Goal: Find specific page/section: Find specific page/section

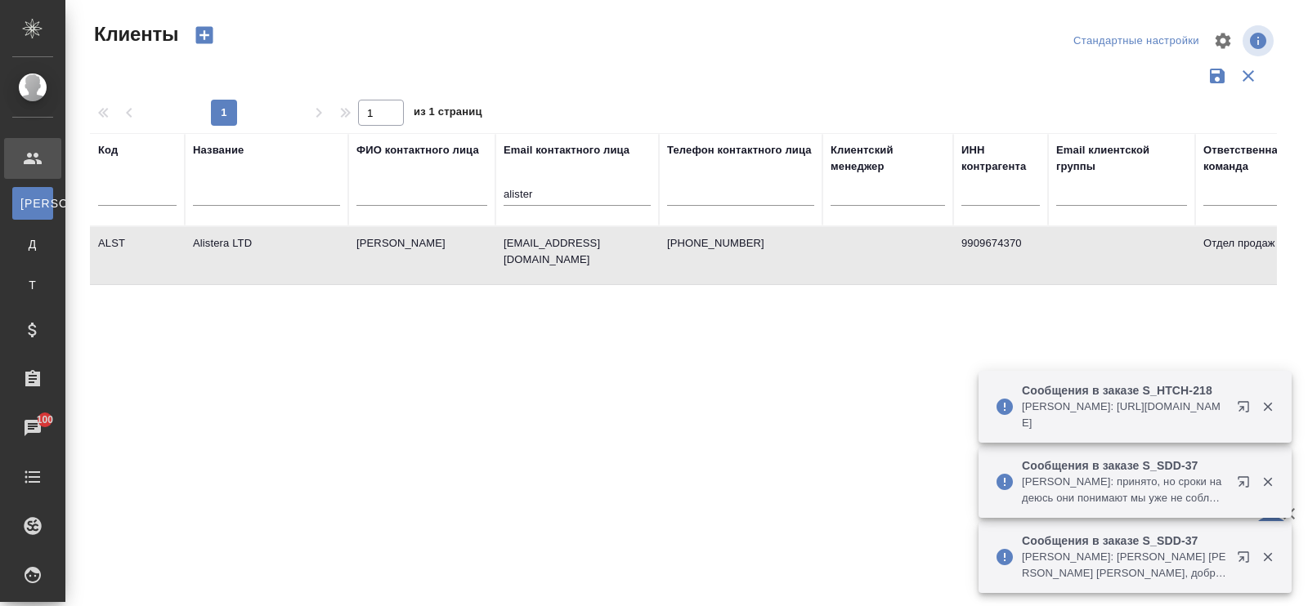
select select "RU"
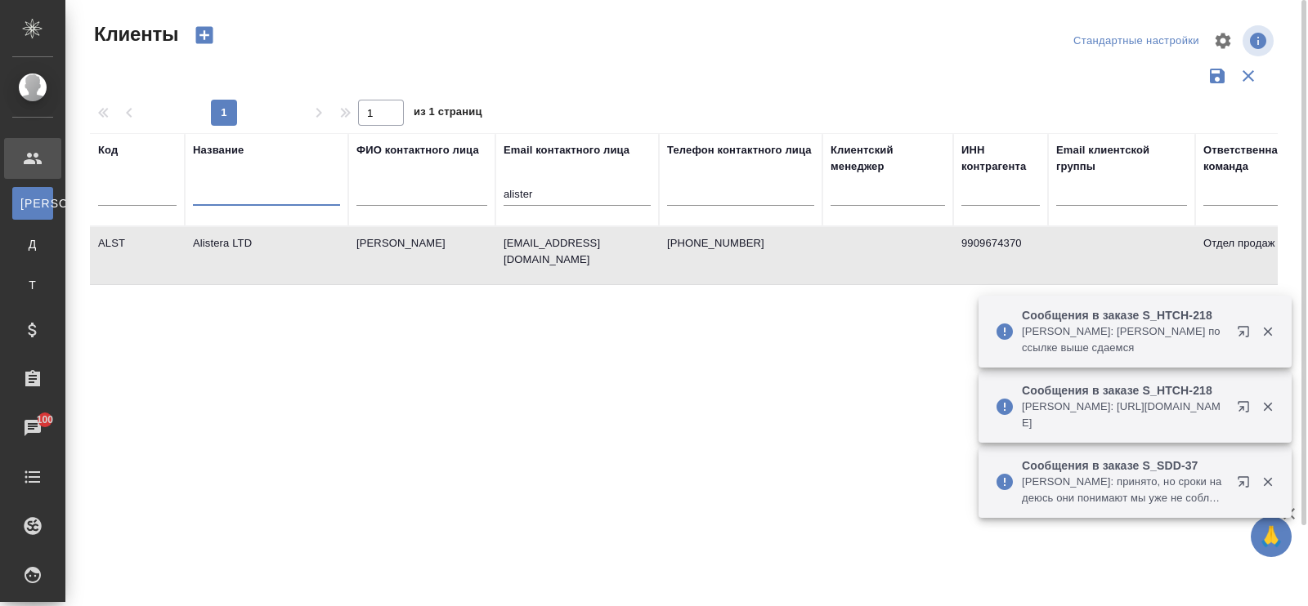
click at [225, 198] on input "text" at bounding box center [266, 196] width 147 height 20
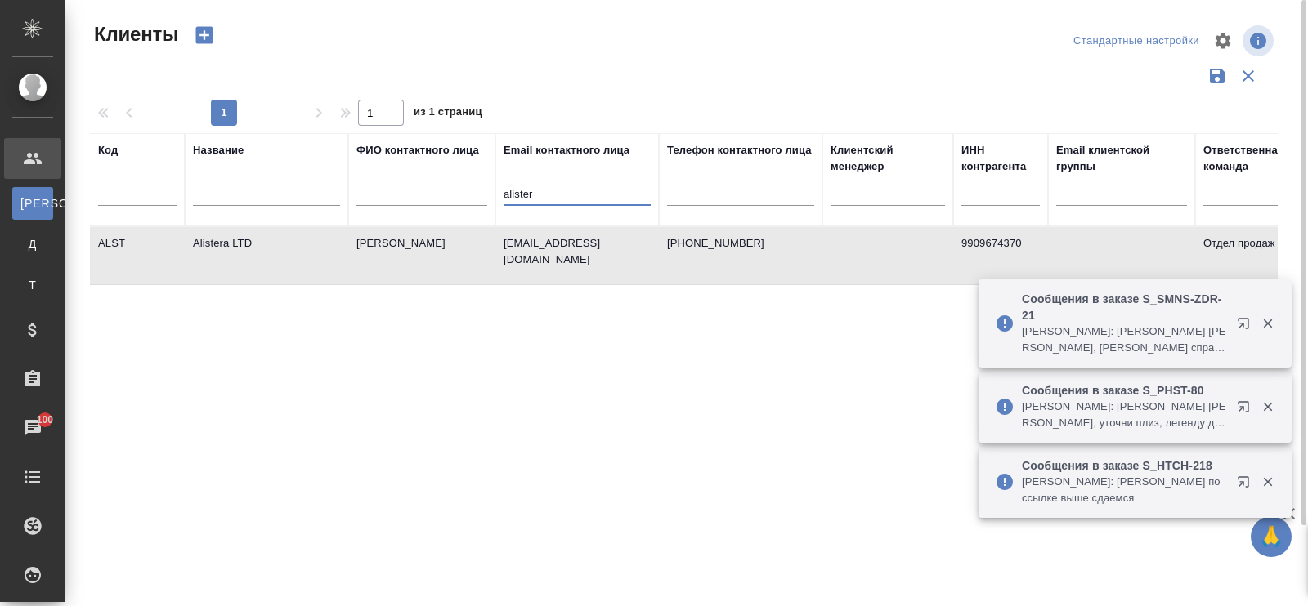
drag, startPoint x: 548, startPoint y: 194, endPoint x: 470, endPoint y: 191, distance: 77.7
click at [470, 191] on tr "Код Название ФИО контактного лица Email контактного лица alister Телефон контак…" at bounding box center [708, 179] width 1236 height 93
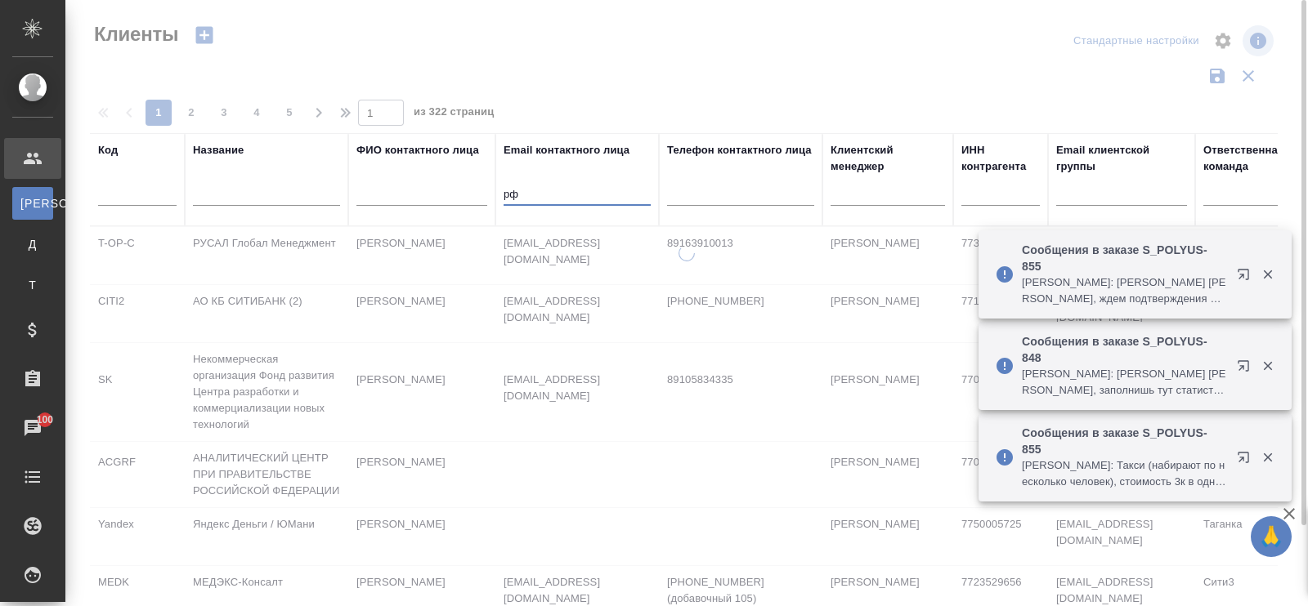
type input "р"
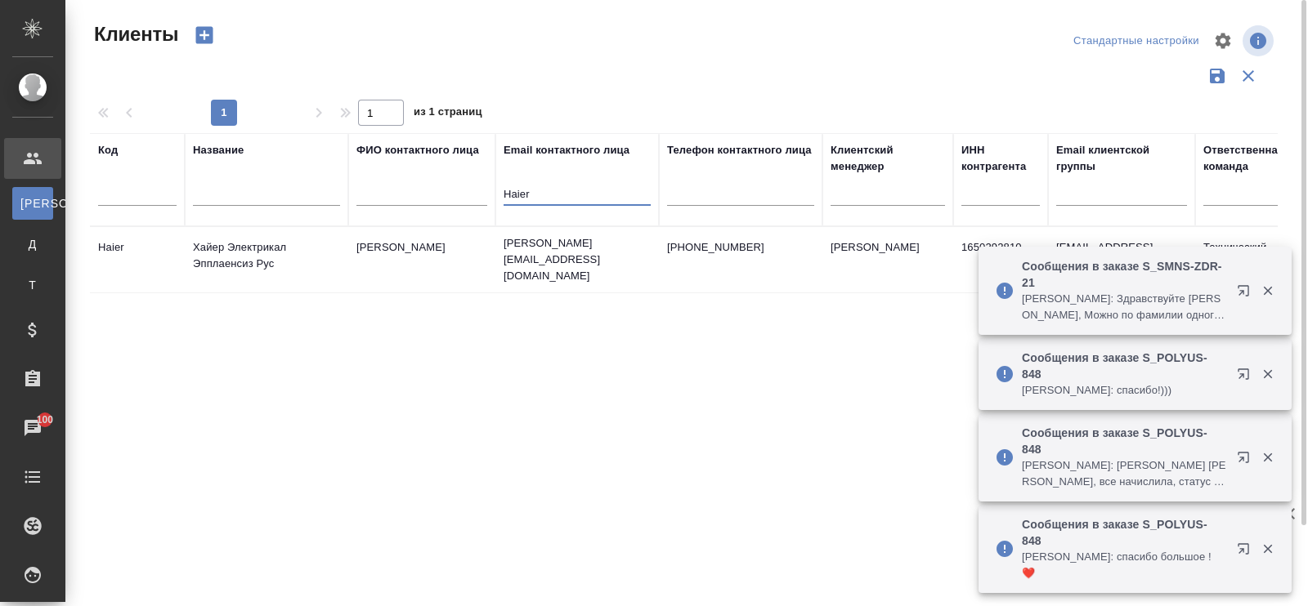
type input "Haier"
click at [204, 253] on td "Хайер Электрикал Эпплаенсиз Рус" at bounding box center [266, 259] width 163 height 57
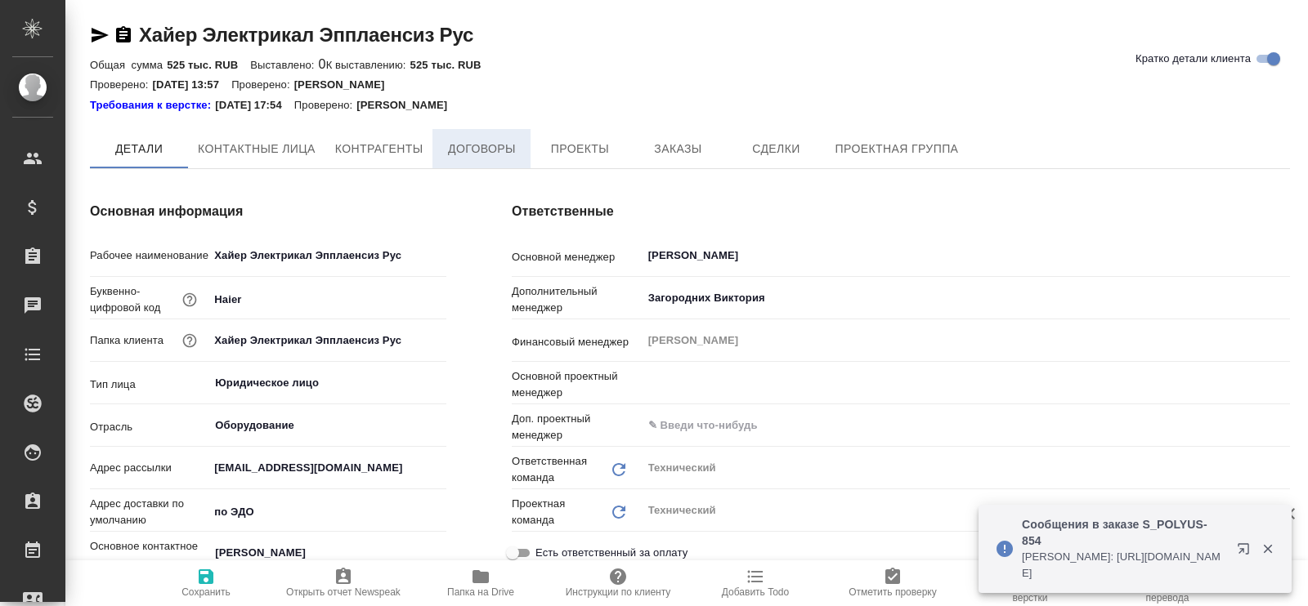
type textarea "x"
type input "Белякова Юлия"
click at [482, 155] on span "Договоры" at bounding box center [481, 150] width 78 height 20
type textarea "x"
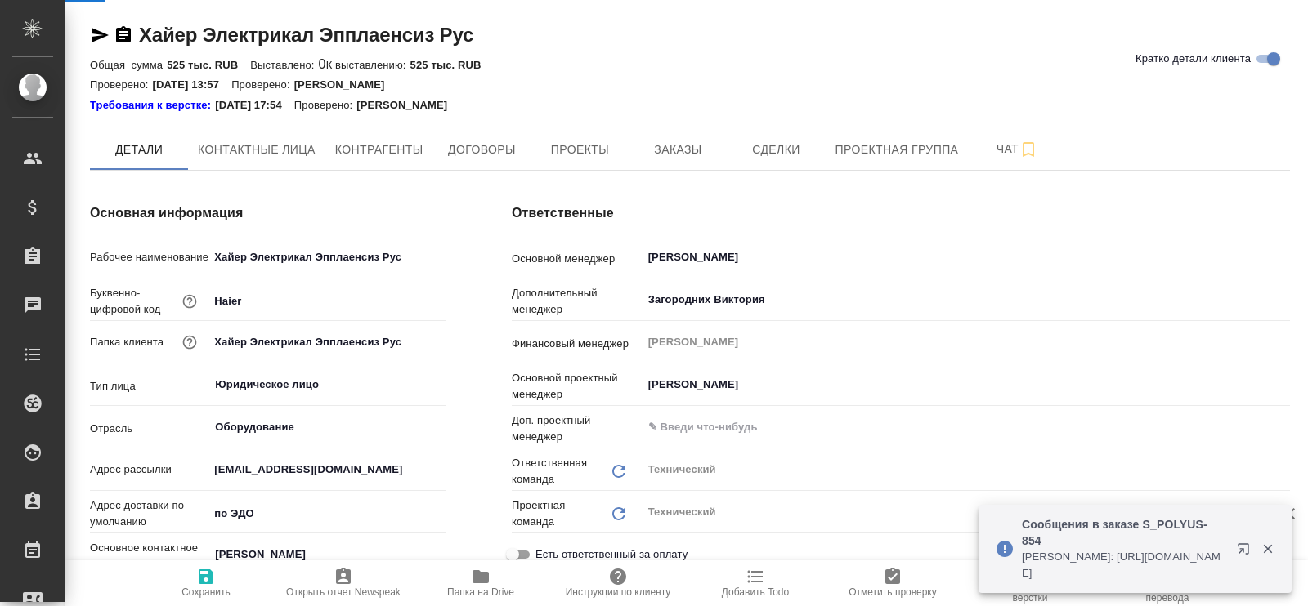
type textarea "x"
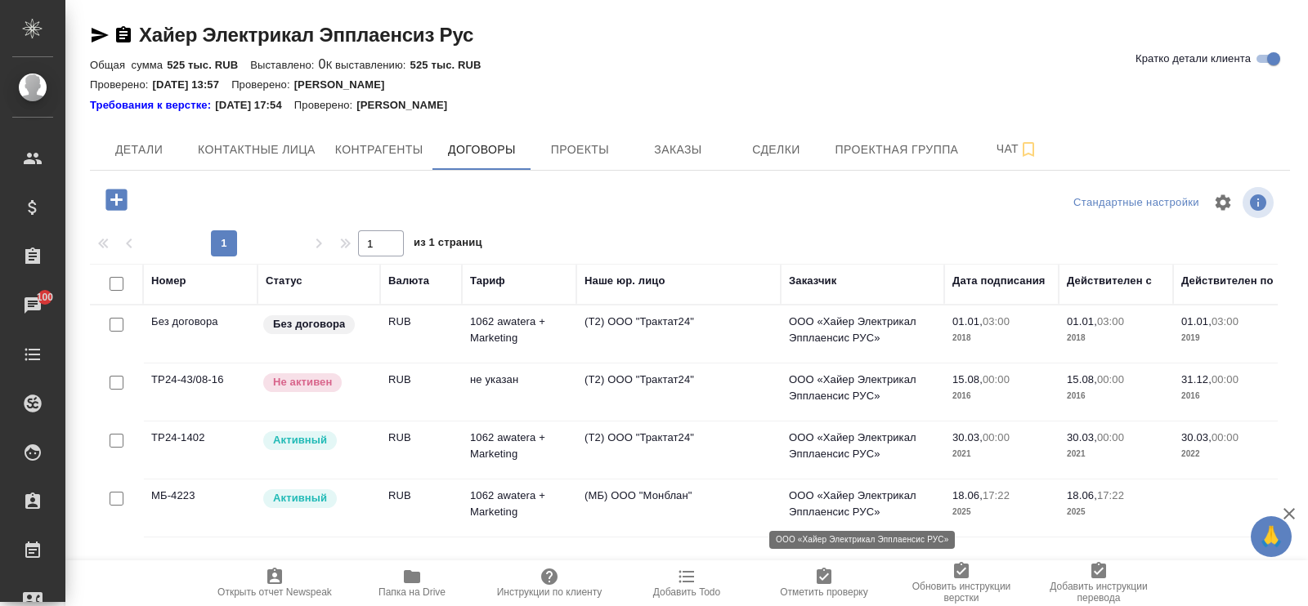
click at [851, 503] on p "ООО «Хайер Электрикал Эпплаенсис РУС»" at bounding box center [862, 504] width 147 height 33
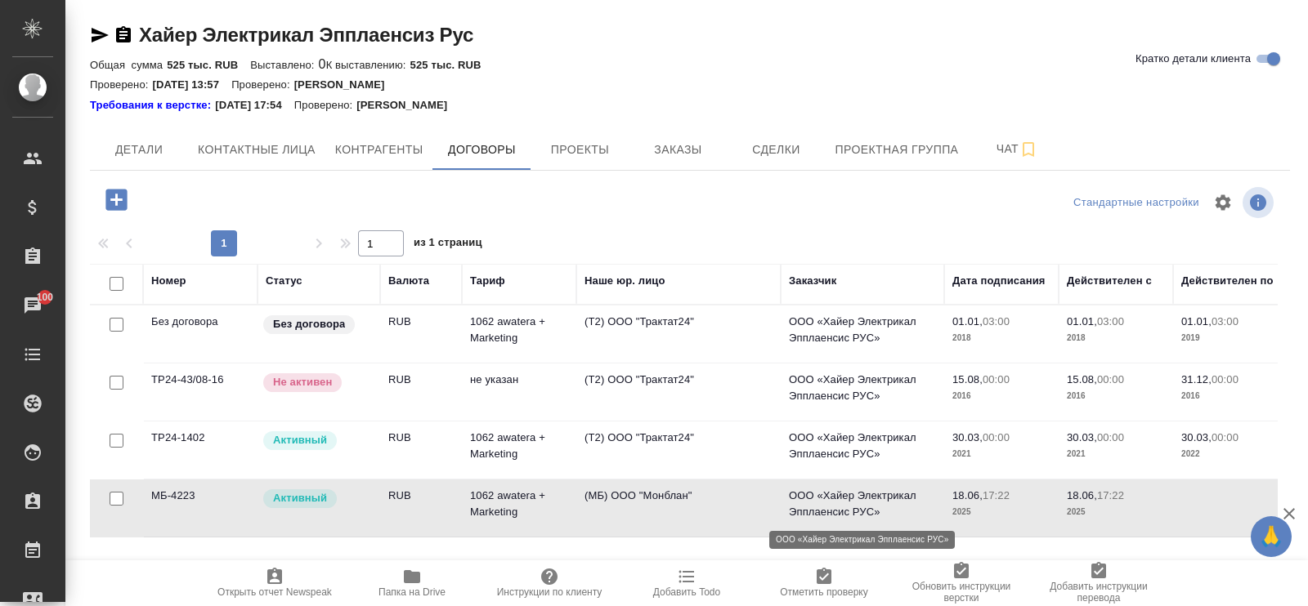
click at [851, 503] on p "ООО «Хайер Электрикал Эпплаенсис РУС»" at bounding box center [862, 504] width 147 height 33
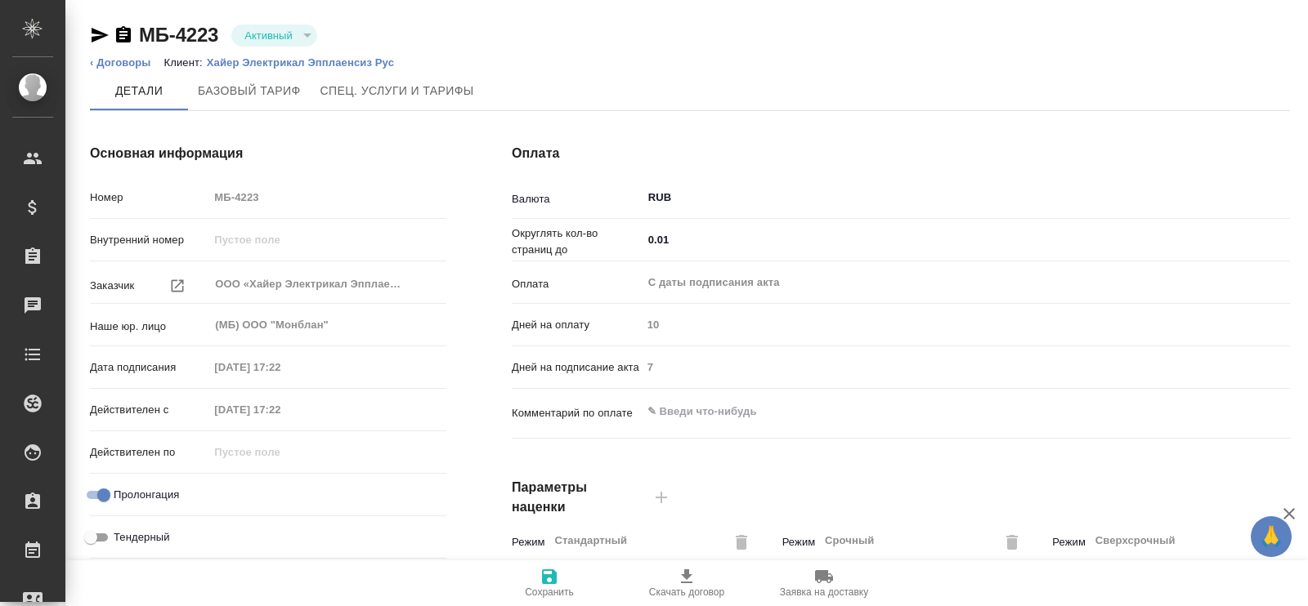
type input "1062 awatera + Marketing"
type input "Стандартный шаблон - [PHONE_NUMBER] - ВЫБЕРИ МЕНЯ!"
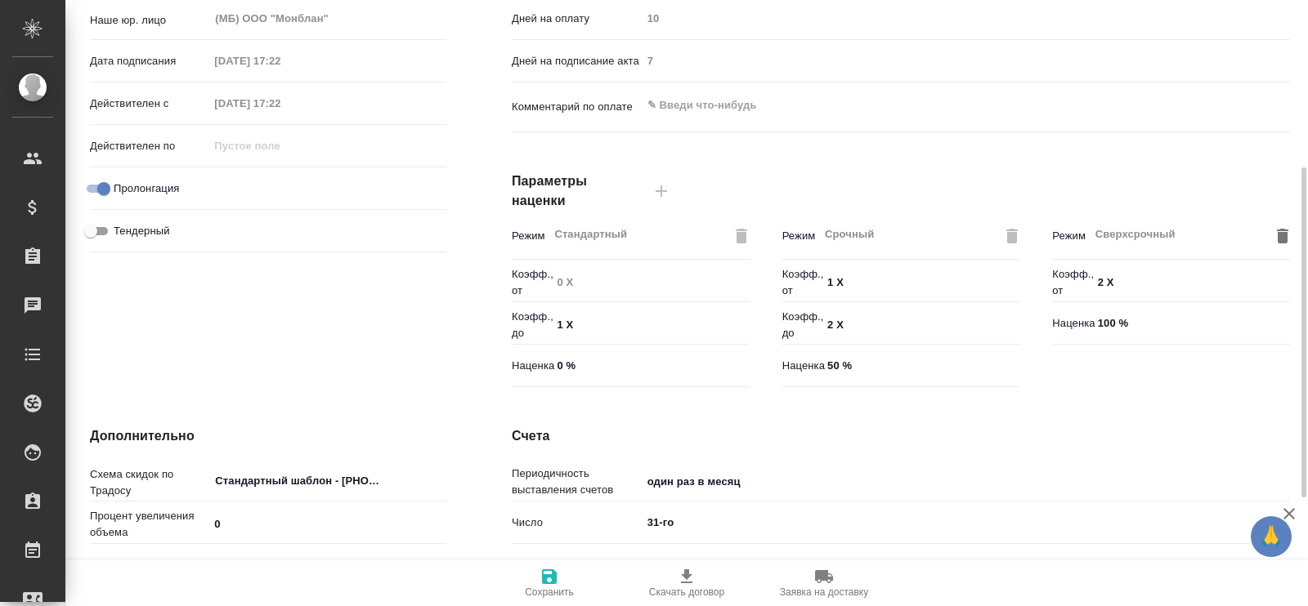
scroll to position [505, 0]
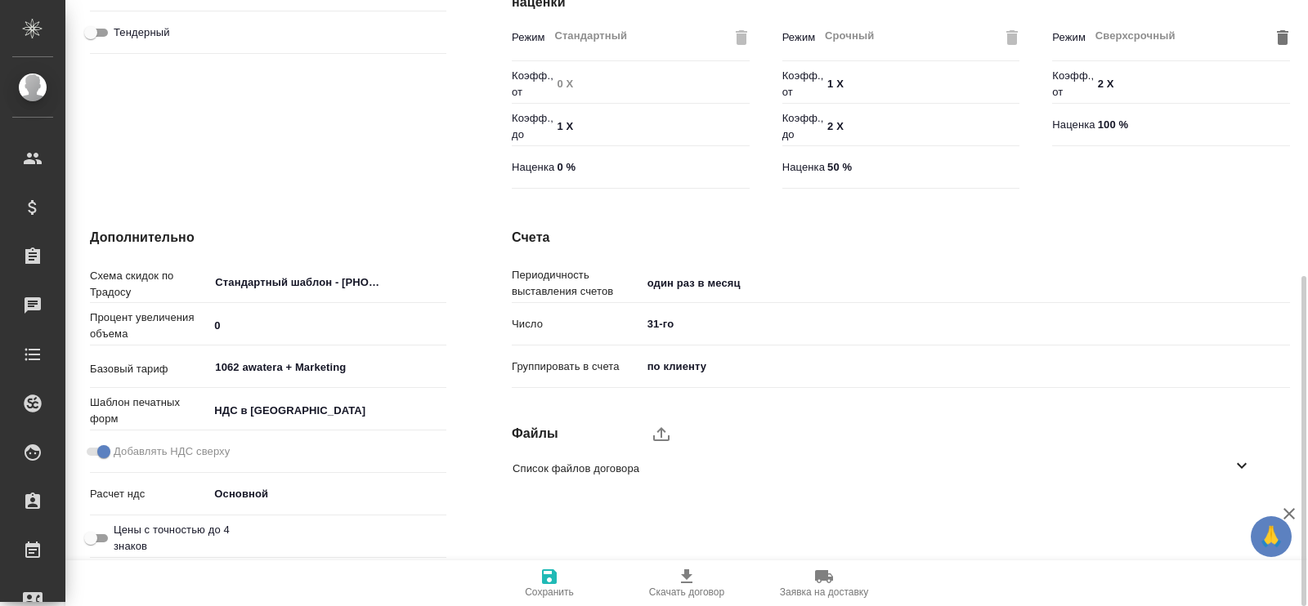
click at [1226, 471] on span "Список файлов договора" at bounding box center [871, 469] width 719 height 16
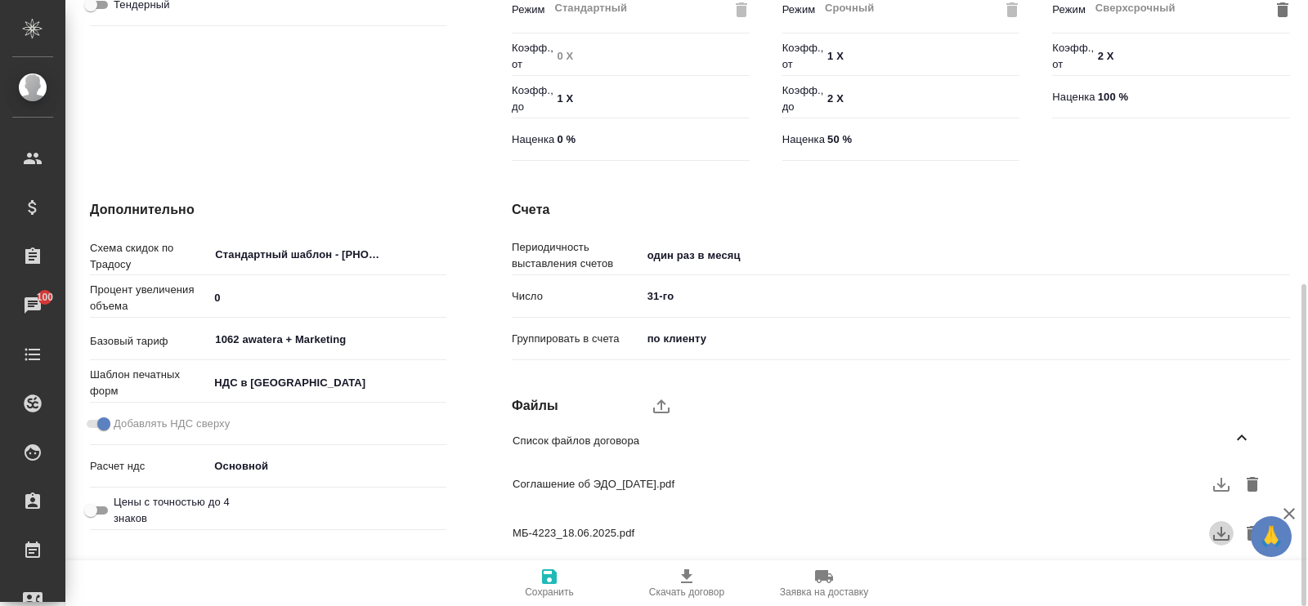
click at [1214, 537] on icon "button" at bounding box center [1221, 534] width 16 height 14
type textarea "x"
